Goal: Information Seeking & Learning: Learn about a topic

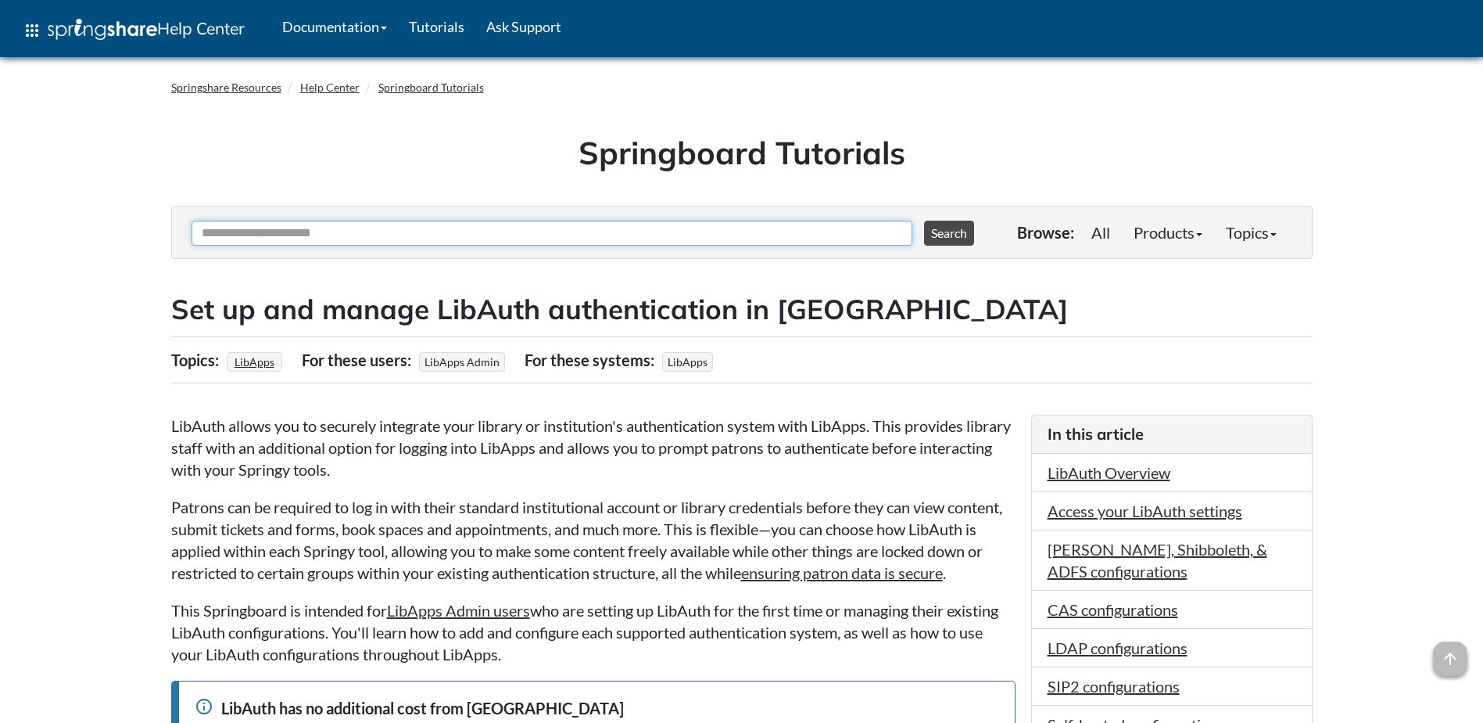
click at [755, 241] on input "Ask Another Question" at bounding box center [552, 233] width 721 height 25
type input "********"
click at [924, 221] on button "Search" at bounding box center [949, 233] width 50 height 25
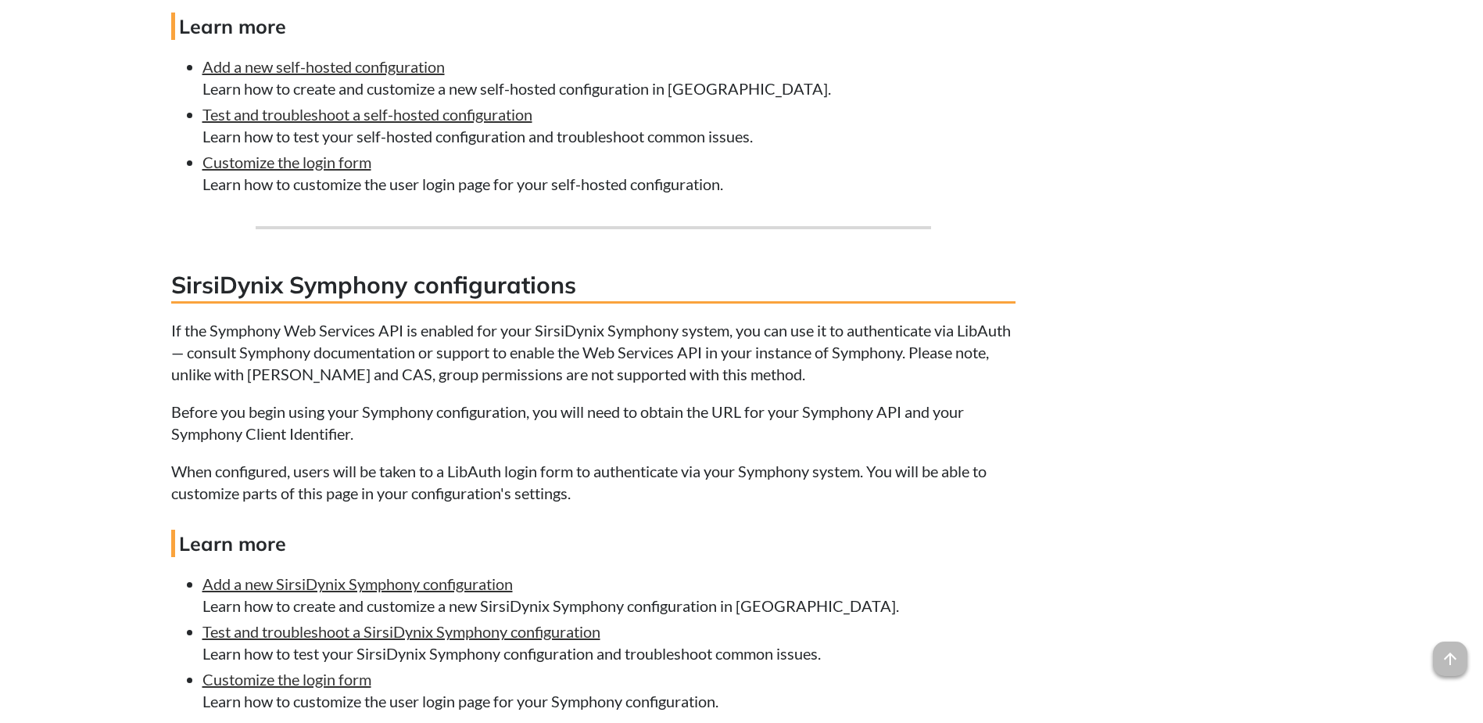
scroll to position [6177, 0]
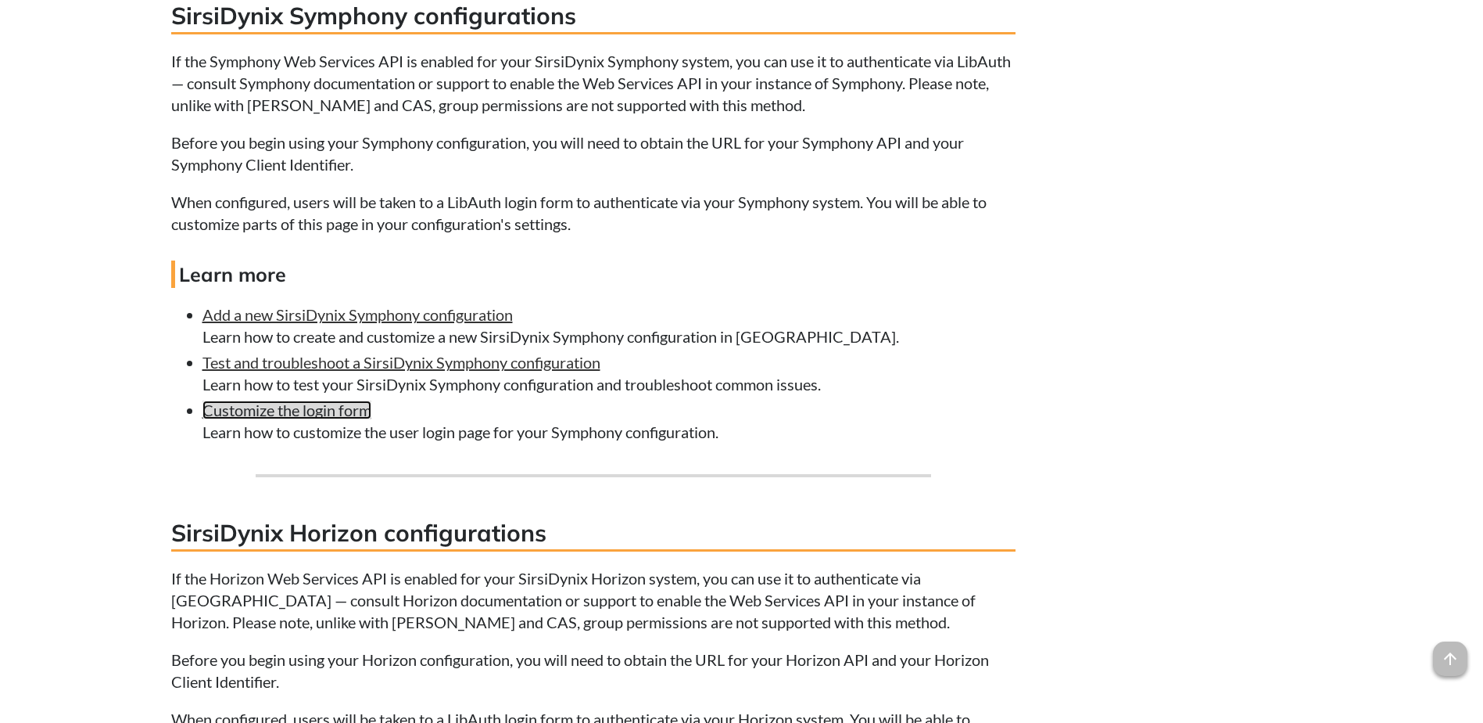
click at [328, 419] on link "Customize the login form" at bounding box center [287, 409] width 169 height 19
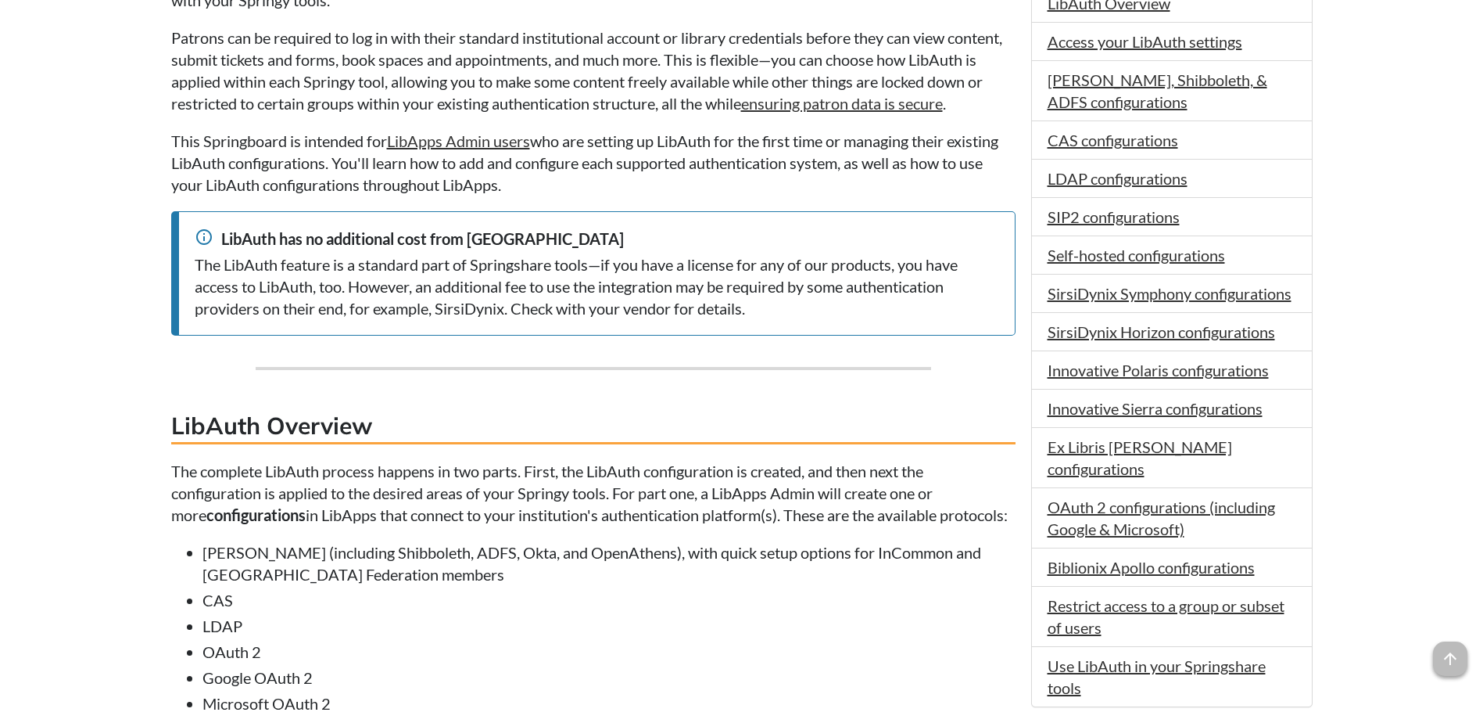
scroll to position [78, 0]
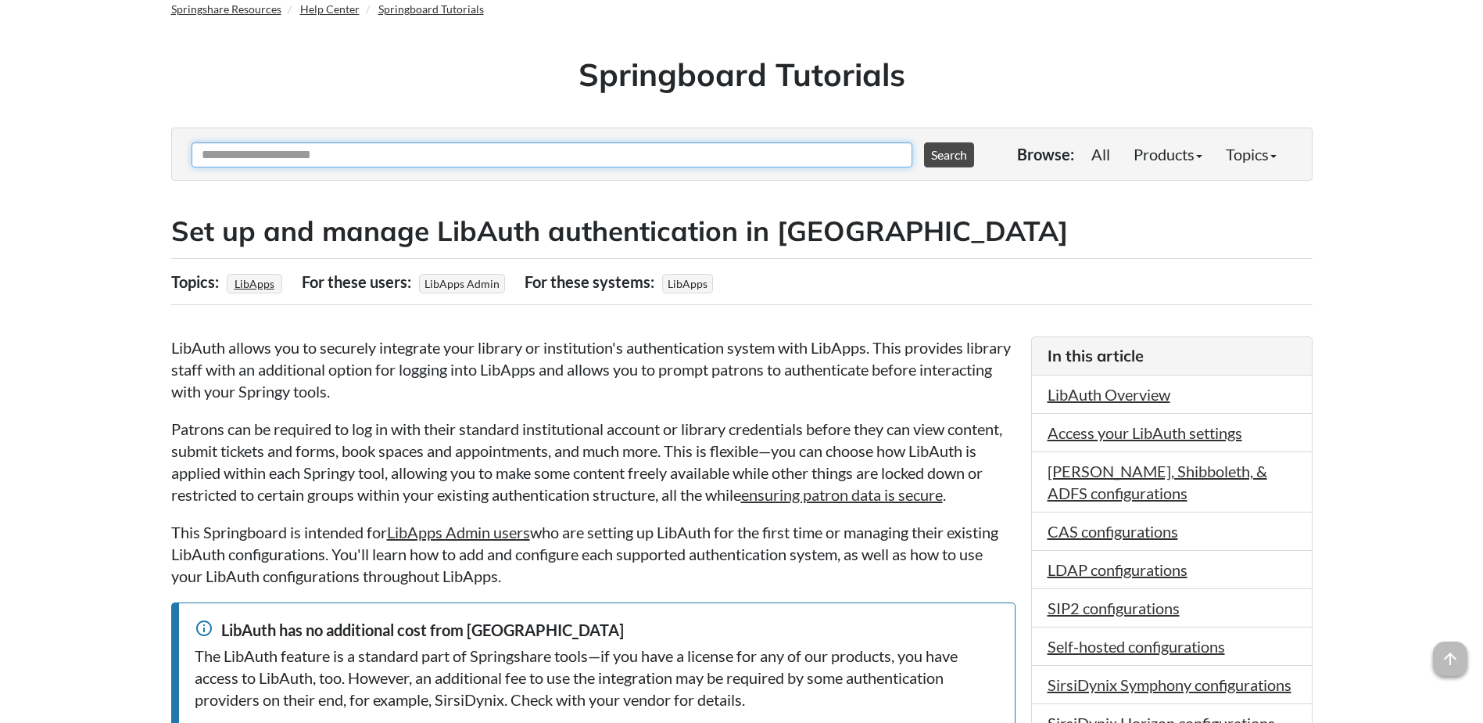
click at [751, 142] on input "Ask Another Question" at bounding box center [552, 154] width 721 height 25
type input "*"
type input "**********"
click at [924, 142] on button "Search" at bounding box center [949, 154] width 50 height 25
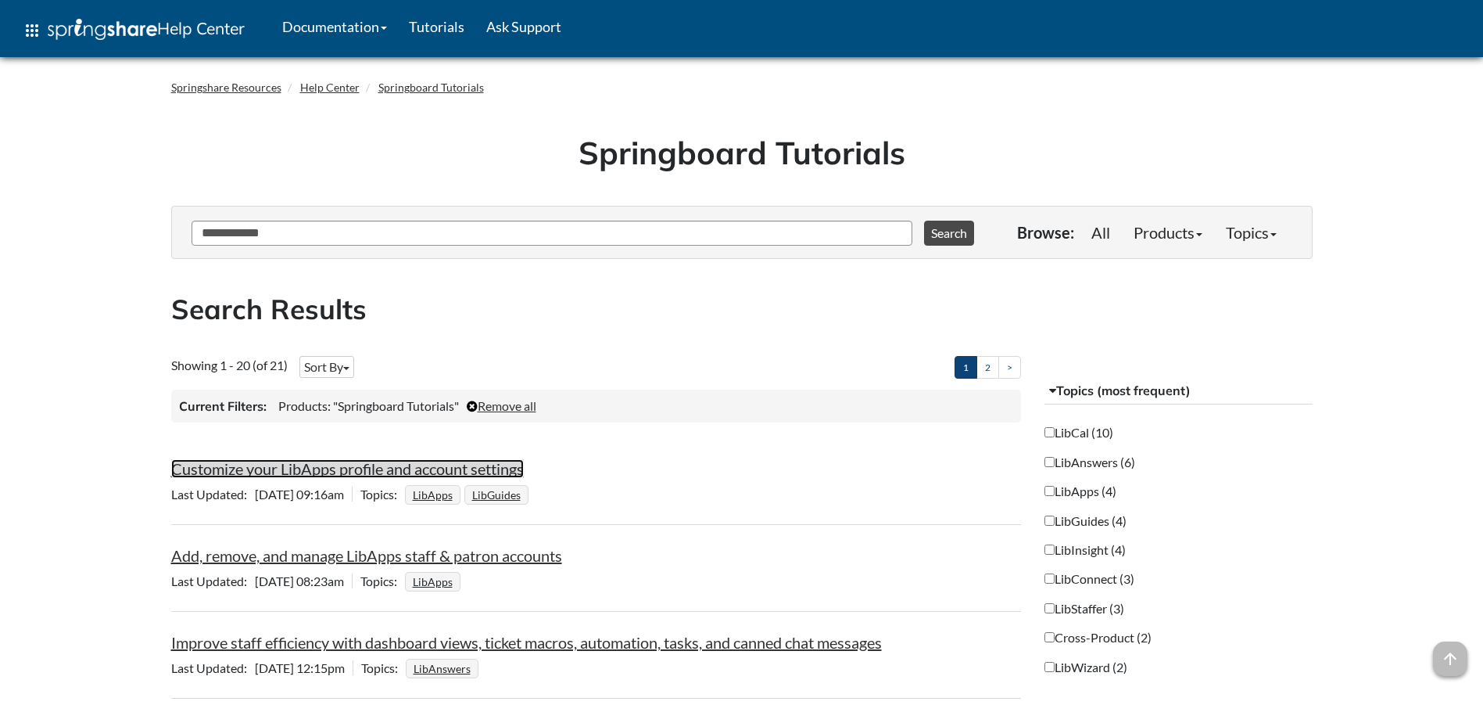
click at [367, 470] on link "Customize your LibApps profile and account settings" at bounding box center [347, 468] width 353 height 19
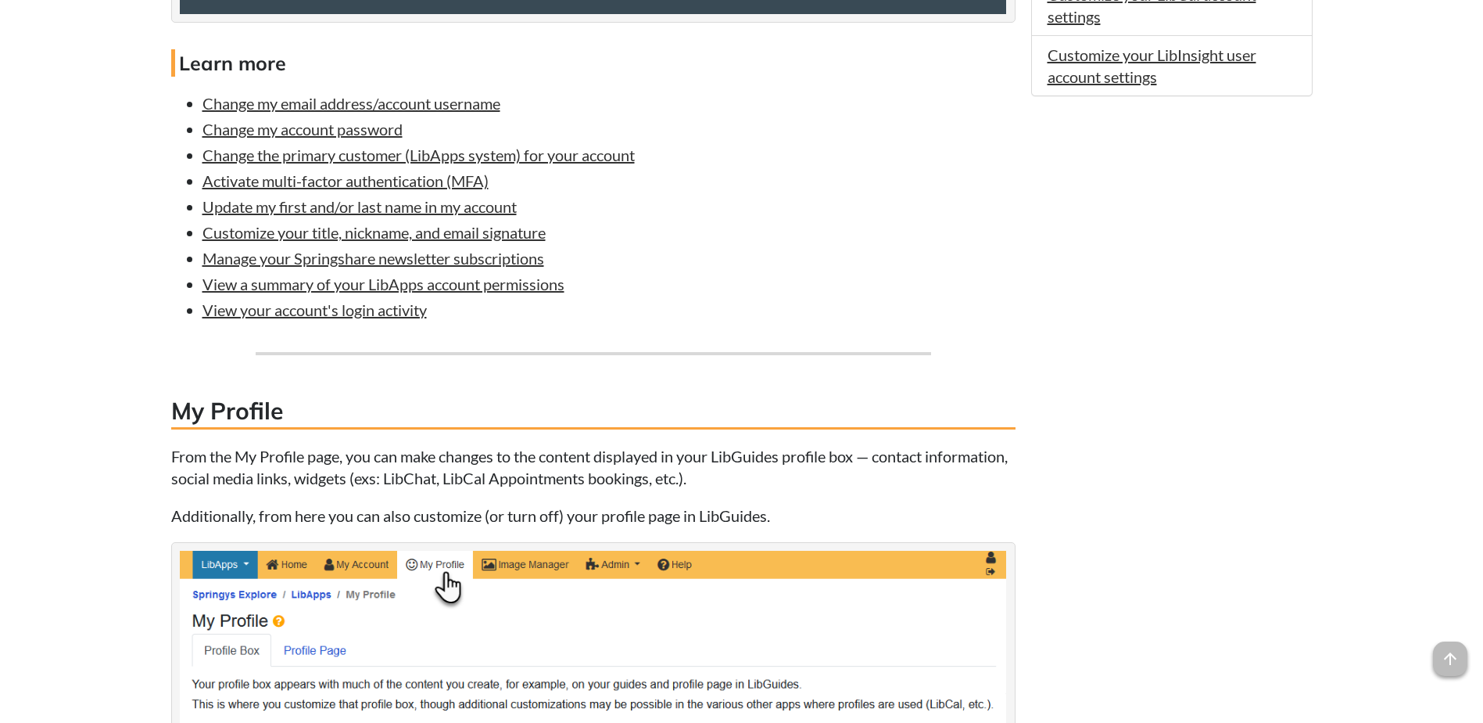
scroll to position [938, 0]
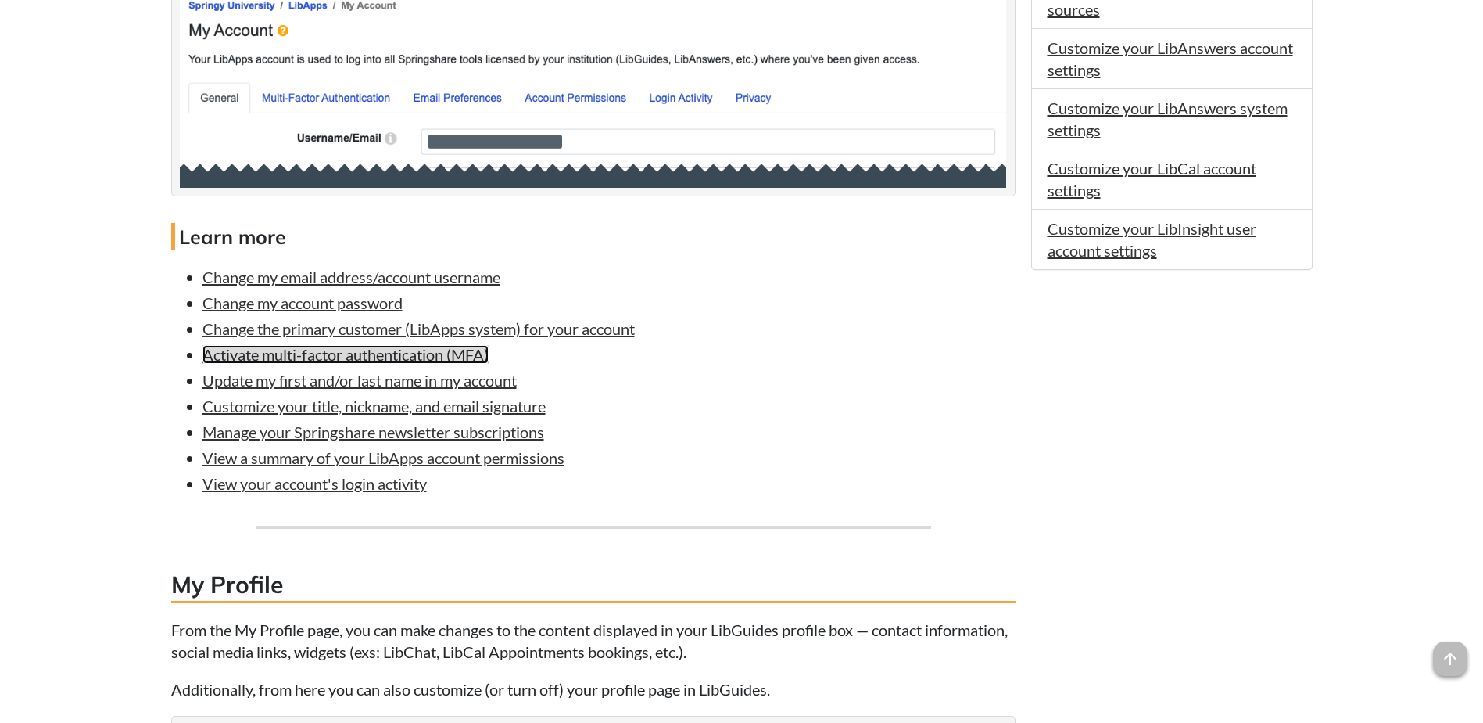
click at [454, 356] on link "Activate multi-factor authentication (MFA)" at bounding box center [346, 354] width 286 height 19
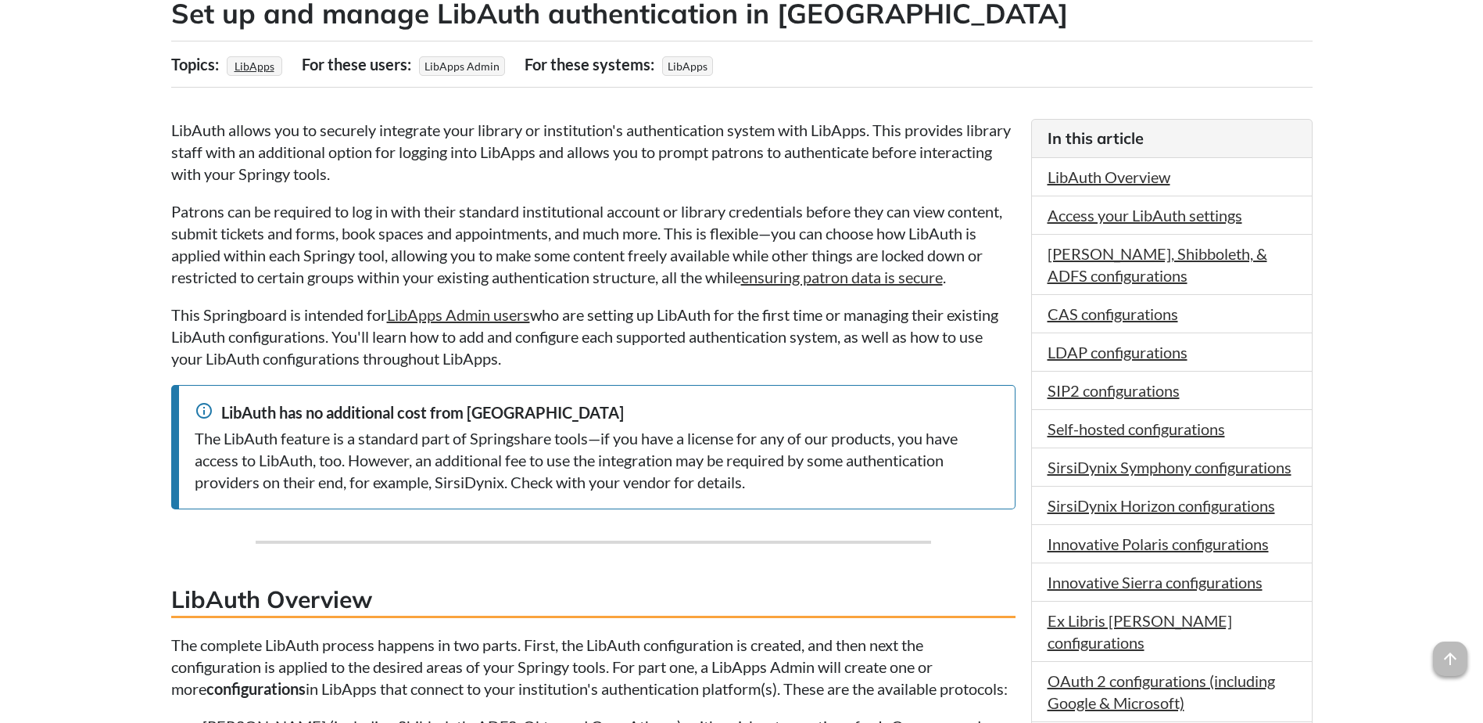
scroll to position [469, 0]
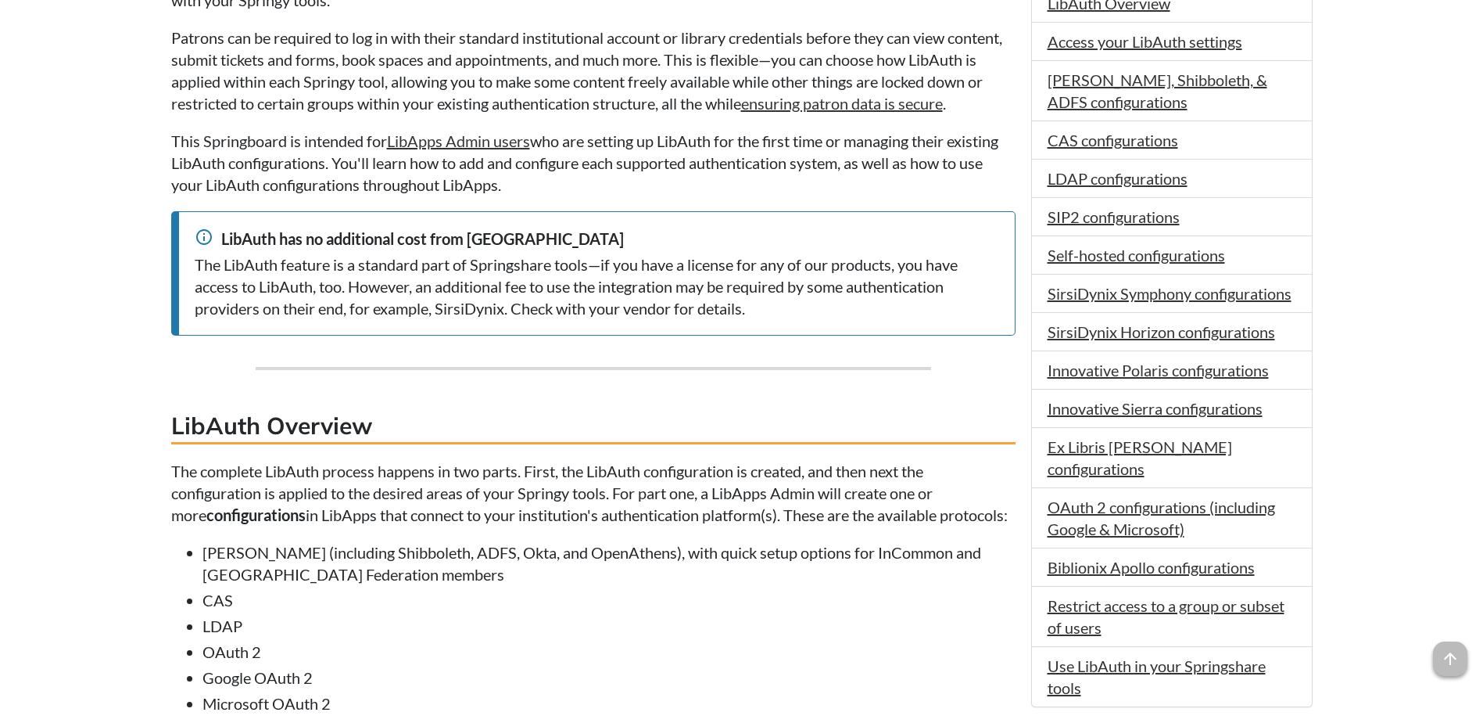
click at [664, 431] on h3 "LibAuth Overview" at bounding box center [593, 426] width 845 height 35
